Goal: Find specific page/section

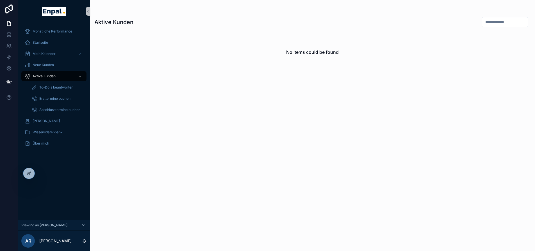
scroll to position [11, 0]
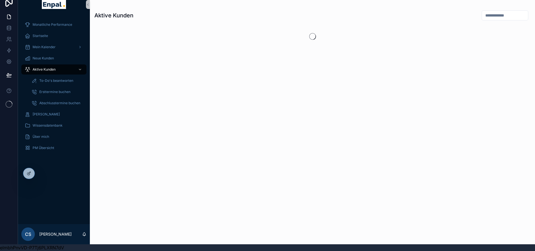
scroll to position [11, 0]
click at [41, 173] on icon at bounding box center [41, 173] width 4 height 4
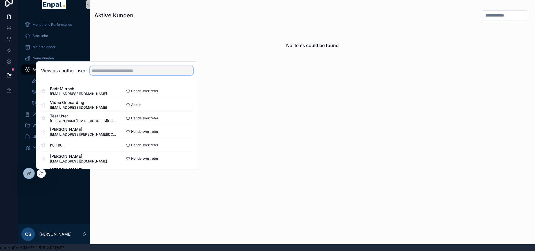
click at [99, 73] on input "text" at bounding box center [141, 70] width 103 height 9
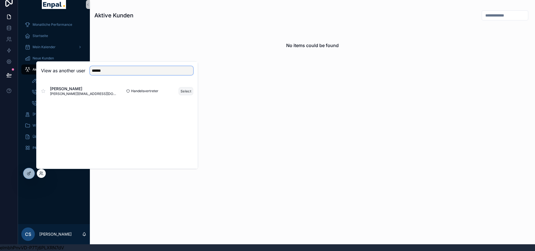
type input "******"
click at [183, 91] on button "Select" at bounding box center [185, 91] width 15 height 8
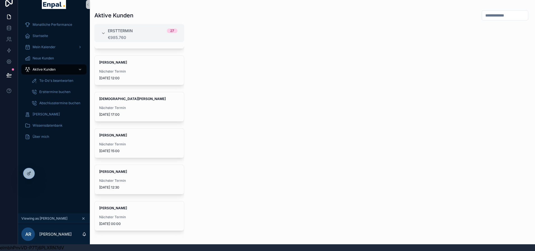
scroll to position [758, 0]
